Goal: Task Accomplishment & Management: Manage account settings

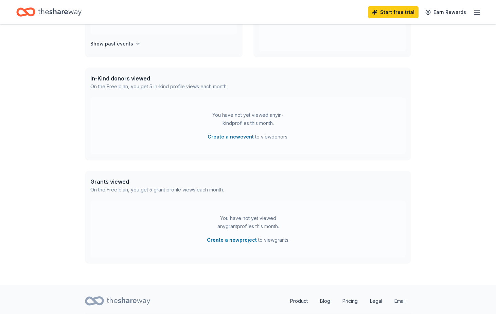
scroll to position [156, 0]
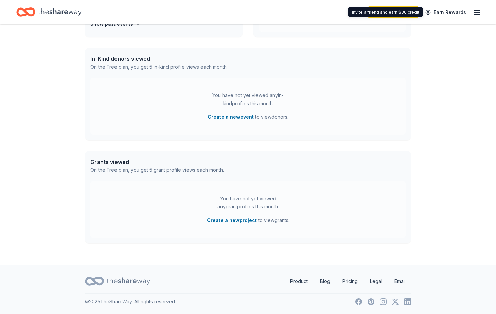
click at [479, 13] on icon "button" at bounding box center [477, 12] width 8 height 8
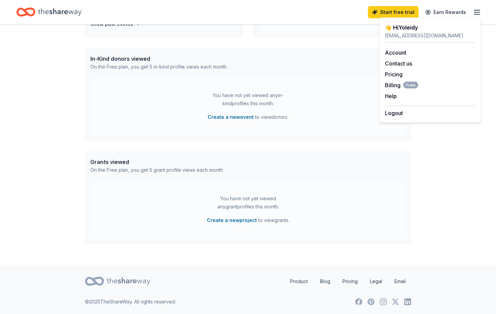
click at [68, 14] on icon "Home" at bounding box center [59, 12] width 43 height 14
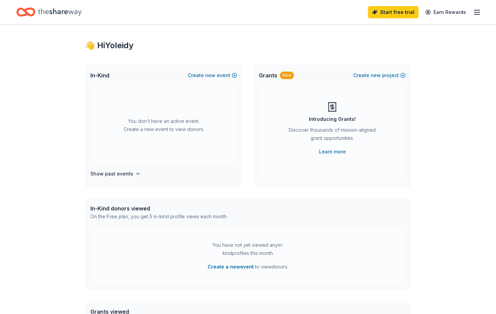
scroll to position [0, 0]
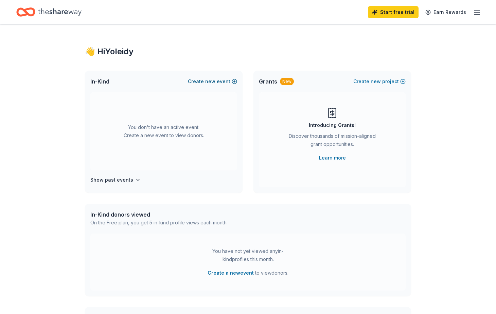
click at [215, 80] on span "new" at bounding box center [210, 81] width 10 height 8
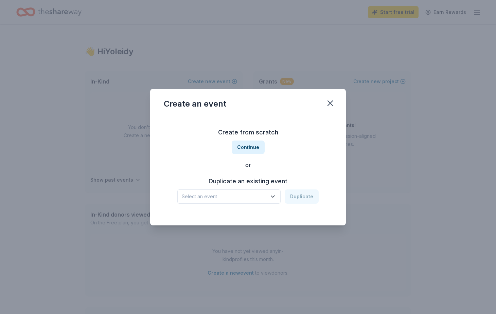
click at [276, 195] on icon "button" at bounding box center [272, 196] width 7 height 7
click at [315, 148] on div "Create from scratch Continue or Duplicate an existing event Select an event Dup…" at bounding box center [248, 165] width 168 height 98
click at [331, 105] on icon "button" at bounding box center [330, 103] width 5 height 5
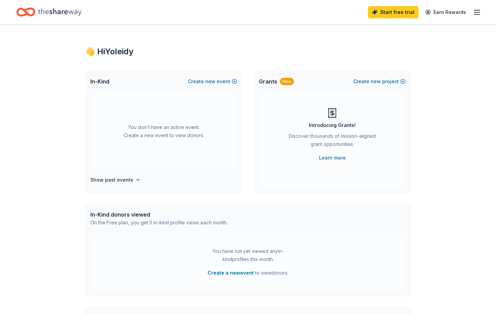
click at [479, 11] on icon "button" at bounding box center [477, 12] width 8 height 8
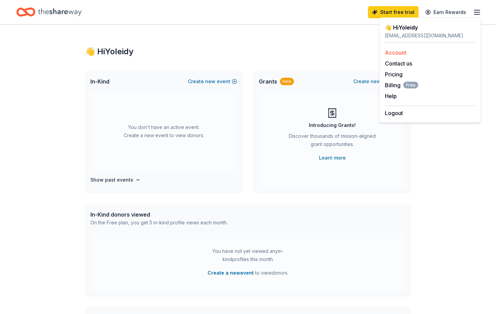
click at [401, 52] on link "Account" at bounding box center [395, 52] width 21 height 7
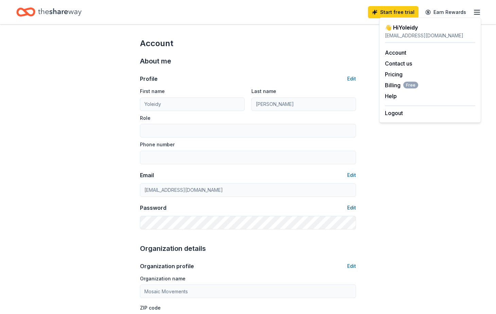
click at [350, 206] on button "Edit" at bounding box center [351, 208] width 9 height 8
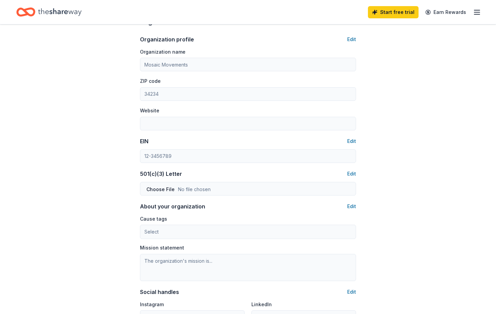
scroll to position [230, 0]
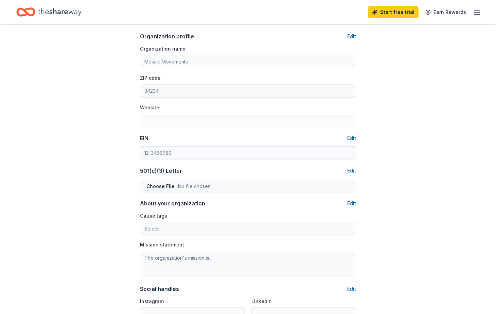
click at [350, 139] on button "Edit" at bounding box center [351, 138] width 9 height 8
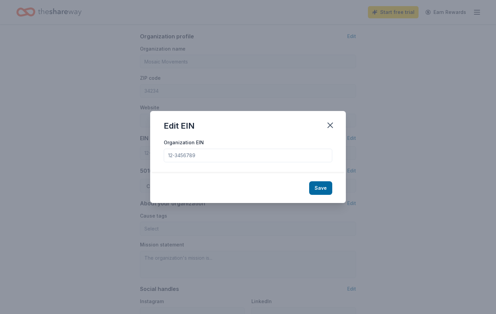
click at [200, 157] on input "Organization EIN" at bounding box center [248, 156] width 168 height 14
click at [330, 125] on icon "button" at bounding box center [330, 125] width 5 height 5
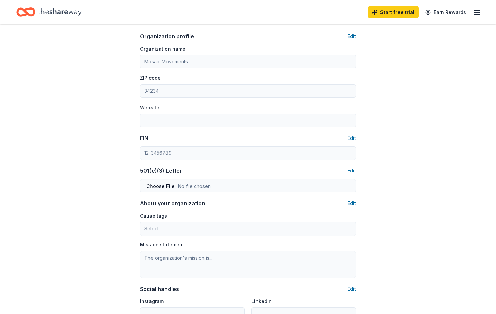
click at [390, 194] on div "Account About me Profile Edit First name [PERSON_NAME] Last name [PERSON_NAME] …" at bounding box center [248, 98] width 496 height 606
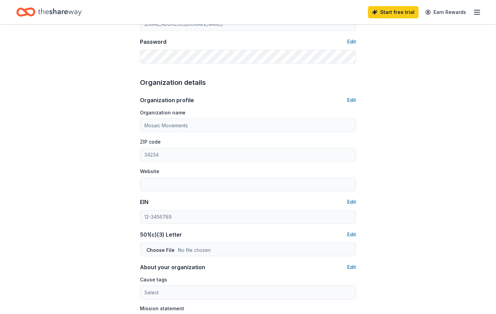
scroll to position [0, 0]
